Goal: Task Accomplishment & Management: Manage account settings

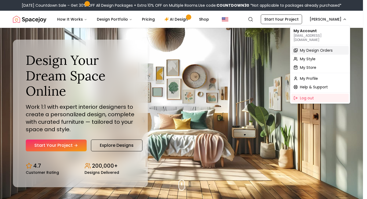
click at [322, 48] on span "My Design Orders" at bounding box center [316, 50] width 33 height 5
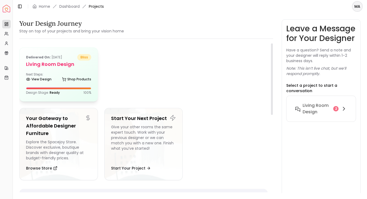
click at [64, 67] on h5 "Living Room design" at bounding box center [58, 65] width 65 height 8
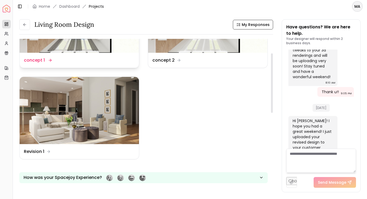
scroll to position [61, 0]
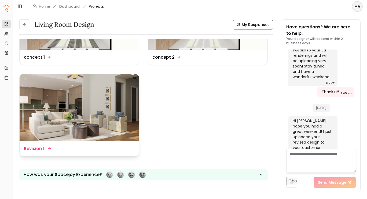
click at [83, 110] on img at bounding box center [79, 107] width 119 height 67
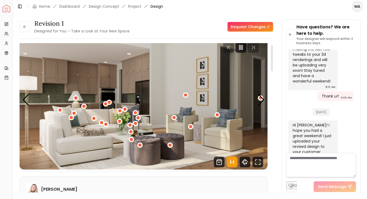
scroll to position [10, 0]
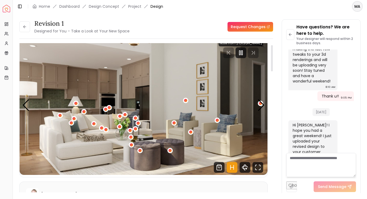
click at [272, 60] on div at bounding box center [272, 58] width 2 height 26
click at [241, 56] on div at bounding box center [241, 52] width 11 height 11
click at [232, 166] on icon "Hotspots Toggle" at bounding box center [232, 167] width 11 height 11
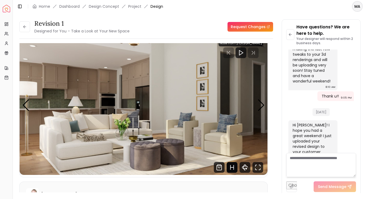
click at [71, 86] on img "1 / 6" at bounding box center [144, 105] width 248 height 139
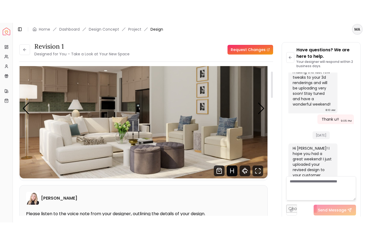
scroll to position [0, 0]
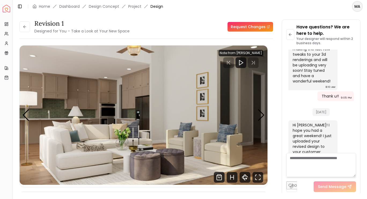
click at [177, 19] on div "Revision 1 Designed for You – Take a Look at Your New Space Request Changes Rev…" at bounding box center [190, 103] width 354 height 181
click at [243, 181] on icon "360 View" at bounding box center [245, 177] width 11 height 11
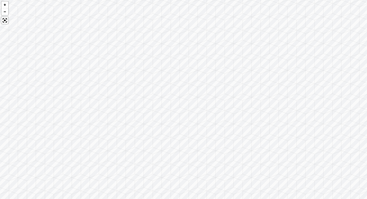
scroll to position [1105, 0]
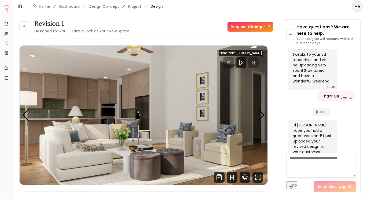
click at [357, 7] on html "Spacejoy Dashboard Overview Projects My Referrals My Profile Gift Card Balance …" at bounding box center [183, 99] width 367 height 199
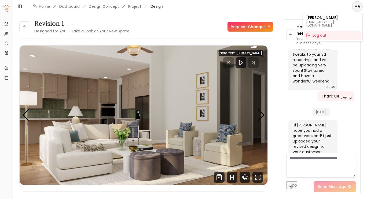
click at [256, 11] on html "Spacejoy Dashboard Overview Projects My Referrals My Profile Gift Card Balance …" at bounding box center [183, 99] width 367 height 199
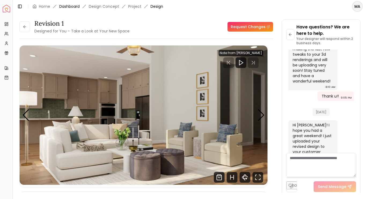
click at [67, 5] on link "Dashboard" at bounding box center [69, 6] width 20 height 5
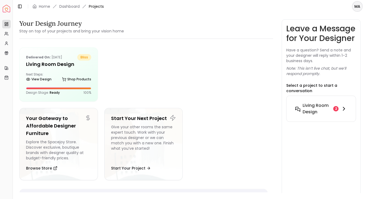
click at [336, 115] on div "Living Room design 2" at bounding box center [321, 108] width 52 height 13
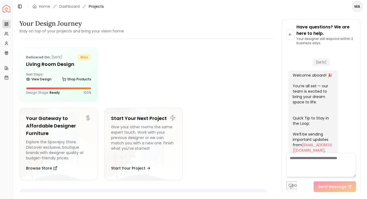
scroll to position [1105, 0]
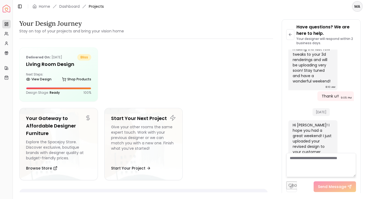
click at [310, 162] on textarea at bounding box center [321, 165] width 70 height 24
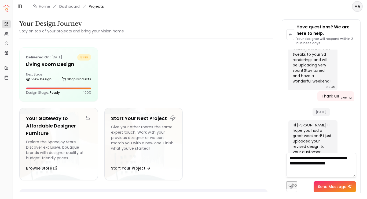
type textarea "**********"
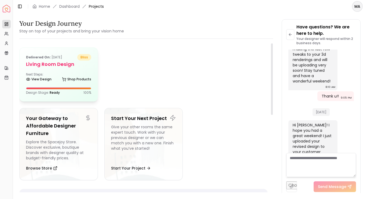
click at [63, 69] on div "Delivered on: [DATE] bliss Living Room design Next Steps: View Design Shop Prod…" at bounding box center [59, 75] width 78 height 54
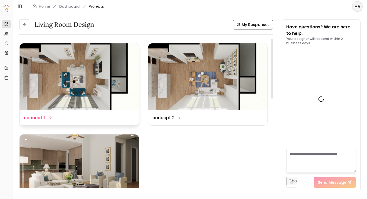
scroll to position [1153, 0]
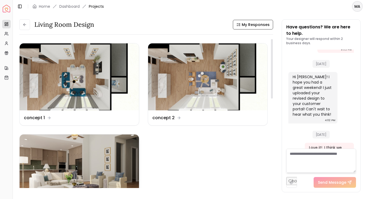
click at [107, 143] on img at bounding box center [79, 168] width 119 height 67
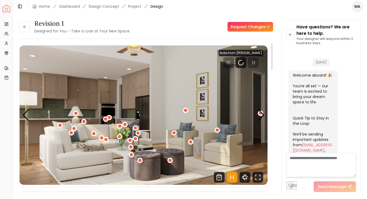
scroll to position [1149, 0]
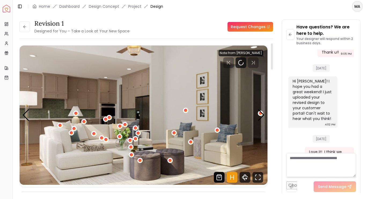
click at [217, 179] on icon "Shop Products from this design" at bounding box center [219, 177] width 5 height 5
click at [244, 61] on icon "Pause" at bounding box center [241, 63] width 6 height 6
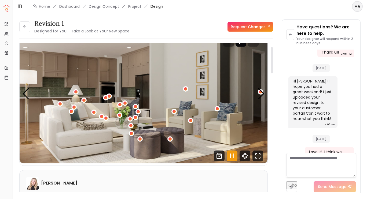
scroll to position [23, 0]
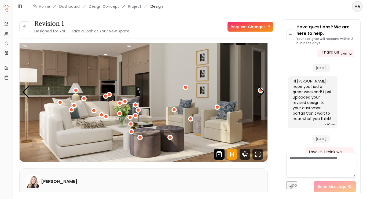
click at [222, 155] on icon "Shop Products from this design" at bounding box center [219, 154] width 11 height 11
click at [306, 159] on textarea at bounding box center [321, 165] width 70 height 24
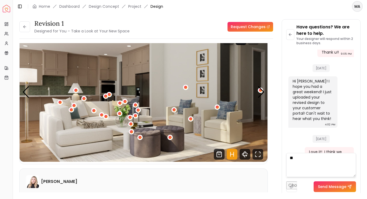
type textarea "*"
click at [286, 182] on input "file" at bounding box center [291, 187] width 11 height 11
click at [352, 159] on textarea "**********" at bounding box center [321, 165] width 70 height 24
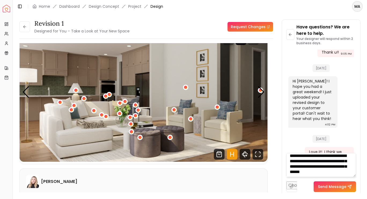
scroll to position [6, 0]
type textarea "**********"
click at [333, 188] on button "Send Message" at bounding box center [335, 187] width 42 height 11
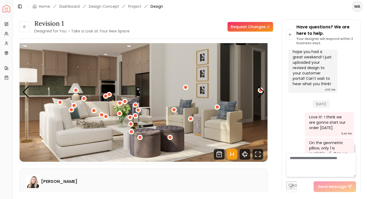
scroll to position [1190, 0]
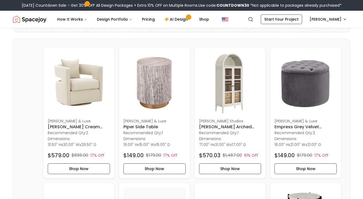
scroll to position [115, 0]
click at [87, 164] on button "Shop Now" at bounding box center [79, 169] width 62 height 11
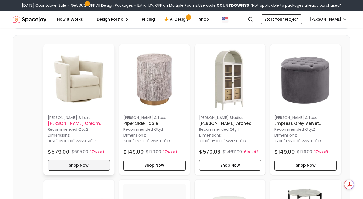
scroll to position [119, 0]
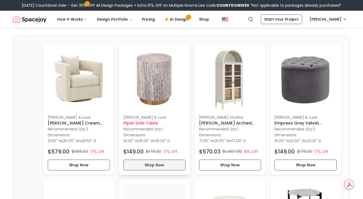
click at [146, 168] on button "Shop Now" at bounding box center [154, 165] width 62 height 11
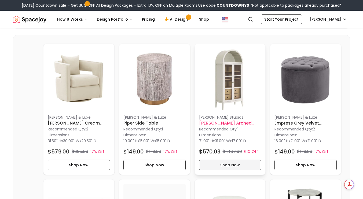
click at [222, 166] on button "Shop Now" at bounding box center [230, 165] width 62 height 11
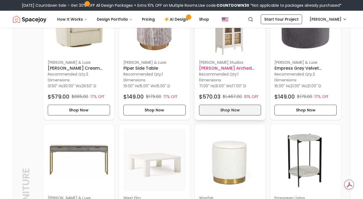
scroll to position [175, 0]
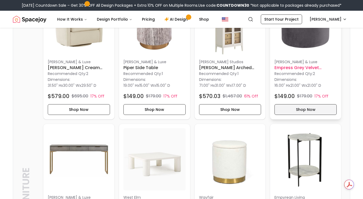
click at [303, 111] on button "Shop Now" at bounding box center [305, 109] width 62 height 11
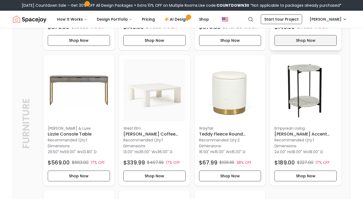
scroll to position [244, 0]
click at [86, 176] on button "Shop Now" at bounding box center [79, 176] width 62 height 11
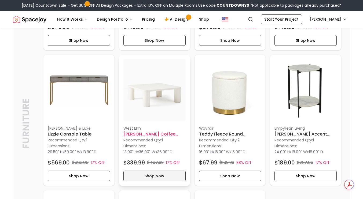
click at [157, 175] on button "Shop Now" at bounding box center [154, 176] width 62 height 11
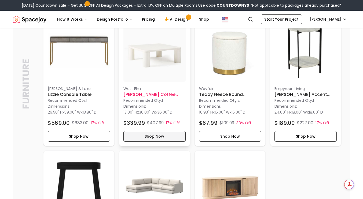
scroll to position [283, 0]
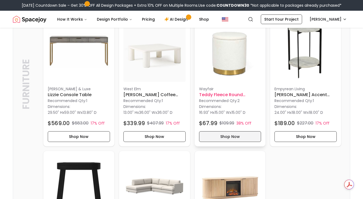
click at [236, 140] on button "Shop Now" at bounding box center [230, 136] width 62 height 11
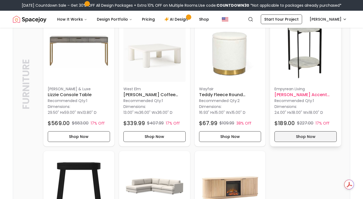
click at [308, 138] on button "Shop Now" at bounding box center [305, 136] width 62 height 11
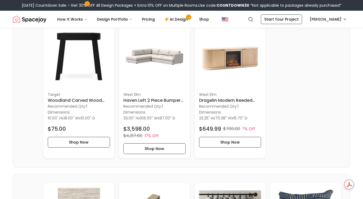
scroll to position [413, 0]
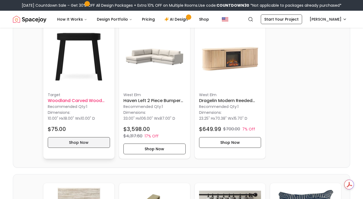
click at [86, 145] on button "Shop Now" at bounding box center [79, 142] width 62 height 11
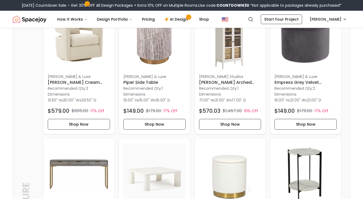
scroll to position [159, 0]
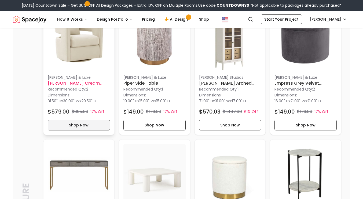
click at [84, 124] on button "Shop Now" at bounding box center [79, 125] width 62 height 11
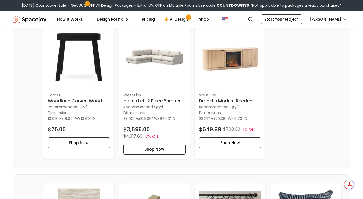
scroll to position [421, 0]
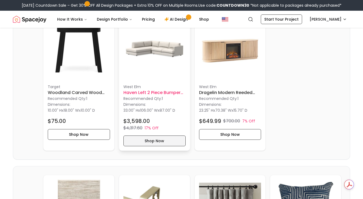
click at [160, 136] on button "Shop Now" at bounding box center [154, 141] width 62 height 11
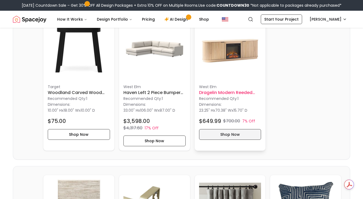
click at [230, 135] on button "Shop Now" at bounding box center [230, 134] width 62 height 11
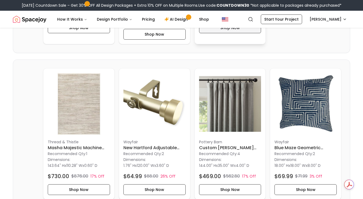
scroll to position [538, 0]
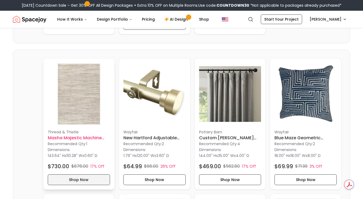
click at [81, 175] on button "Shop Now" at bounding box center [79, 180] width 62 height 11
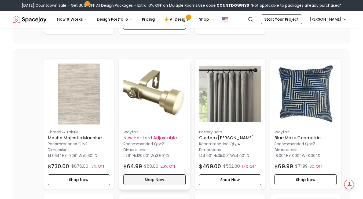
click at [165, 175] on button "Shop Now" at bounding box center [154, 180] width 62 height 11
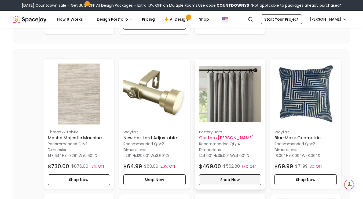
click at [232, 175] on button "Shop Now" at bounding box center [230, 180] width 62 height 11
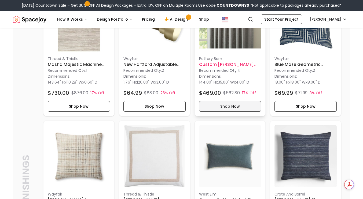
scroll to position [617, 0]
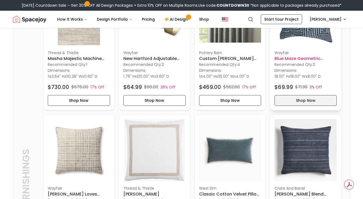
click at [308, 97] on button "Shop Now" at bounding box center [305, 100] width 62 height 11
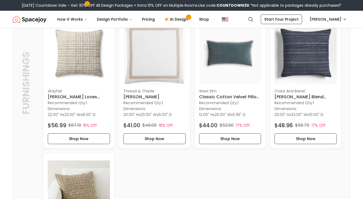
scroll to position [717, 0]
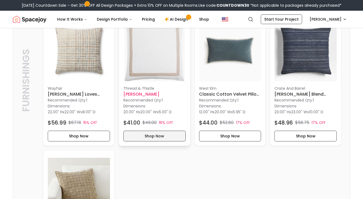
click at [156, 131] on button "Shop Now" at bounding box center [154, 136] width 62 height 11
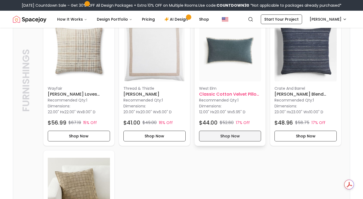
click at [232, 131] on button "Shop Now" at bounding box center [230, 136] width 62 height 11
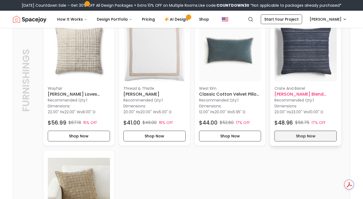
click at [299, 131] on button "Shop Now" at bounding box center [305, 136] width 62 height 11
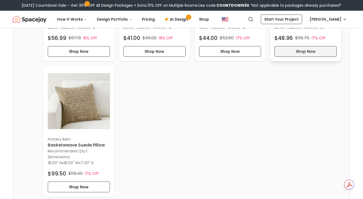
scroll to position [801, 0]
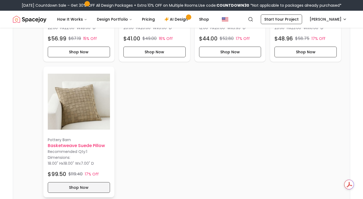
click at [90, 182] on button "Shop Now" at bounding box center [79, 187] width 62 height 11
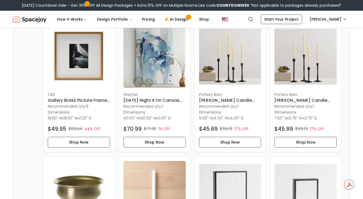
scroll to position [1002, 0]
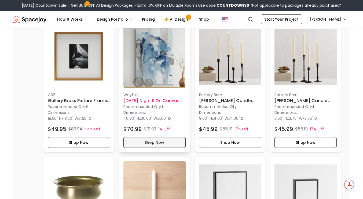
click at [162, 137] on button "Shop Now" at bounding box center [154, 142] width 62 height 11
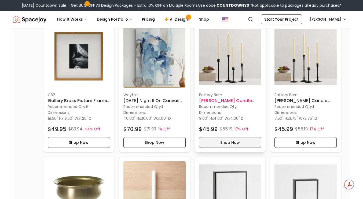
click at [237, 139] on button "Shop Now" at bounding box center [230, 142] width 62 height 11
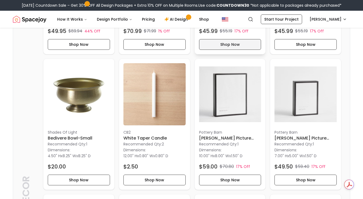
scroll to position [1098, 0]
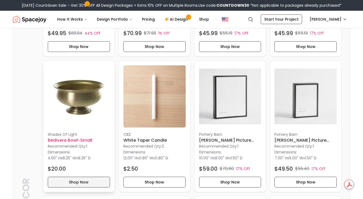
click at [91, 177] on button "Shop Now" at bounding box center [79, 182] width 62 height 11
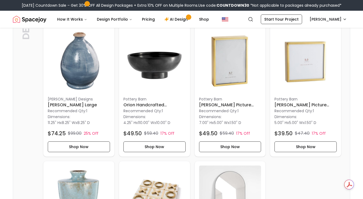
scroll to position [1275, 0]
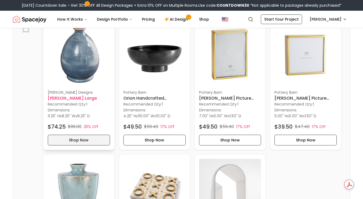
click at [82, 135] on button "Shop Now" at bounding box center [79, 140] width 62 height 11
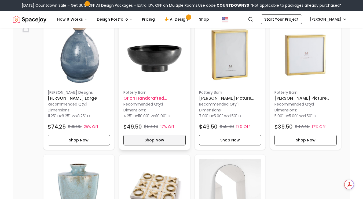
click at [160, 135] on button "Shop Now" at bounding box center [154, 140] width 62 height 11
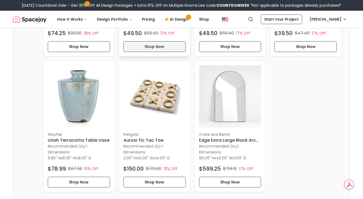
scroll to position [1368, 0]
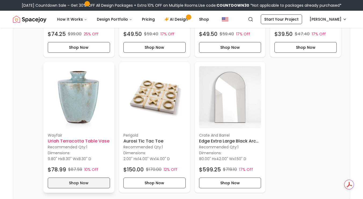
click at [88, 178] on button "Shop Now" at bounding box center [79, 183] width 62 height 11
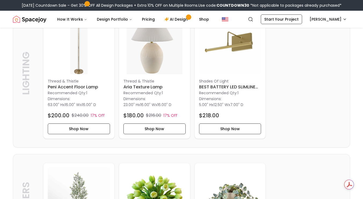
scroll to position [1580, 0]
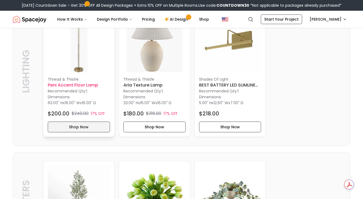
click at [75, 122] on button "Shop Now" at bounding box center [79, 127] width 62 height 11
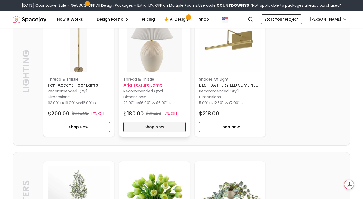
click at [154, 122] on button "Shop Now" at bounding box center [154, 127] width 62 height 11
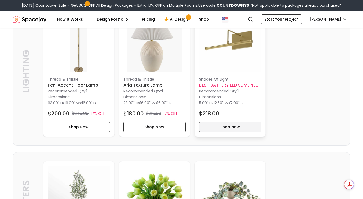
click at [233, 122] on button "Shop Now" at bounding box center [230, 127] width 62 height 11
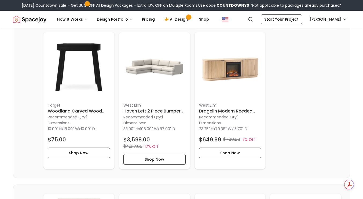
scroll to position [403, 0]
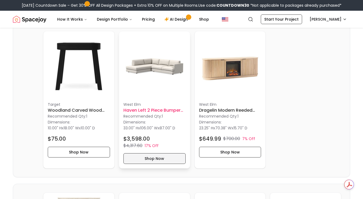
click at [157, 154] on button "Shop Now" at bounding box center [154, 158] width 62 height 11
